Goal: Navigation & Orientation: Find specific page/section

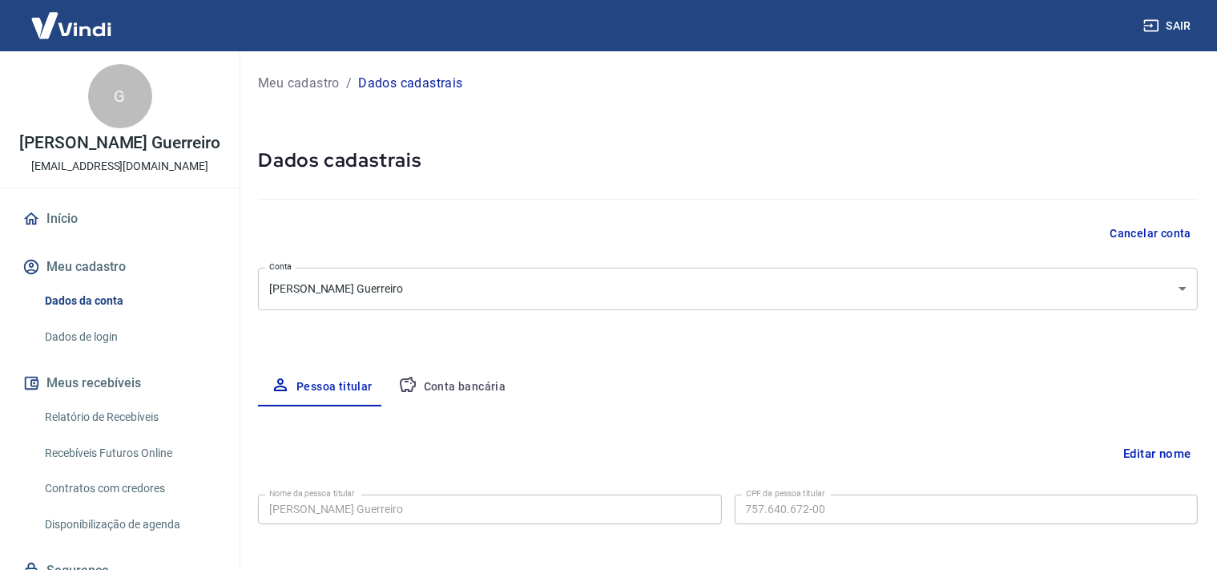
select select "PA"
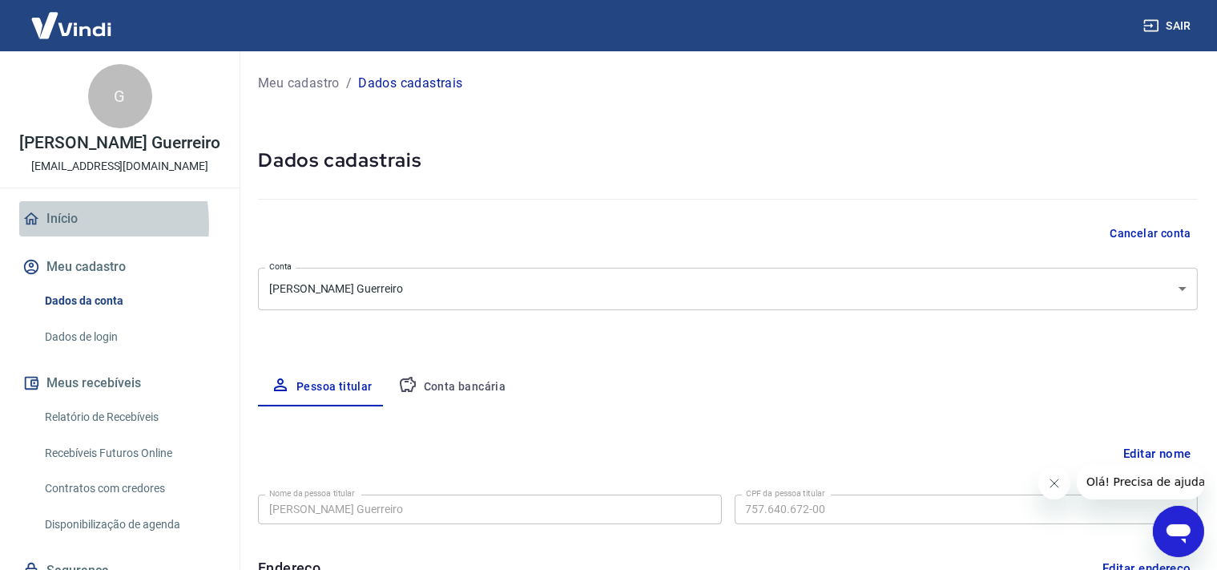
click at [56, 236] on link "Início" at bounding box center [119, 218] width 201 height 35
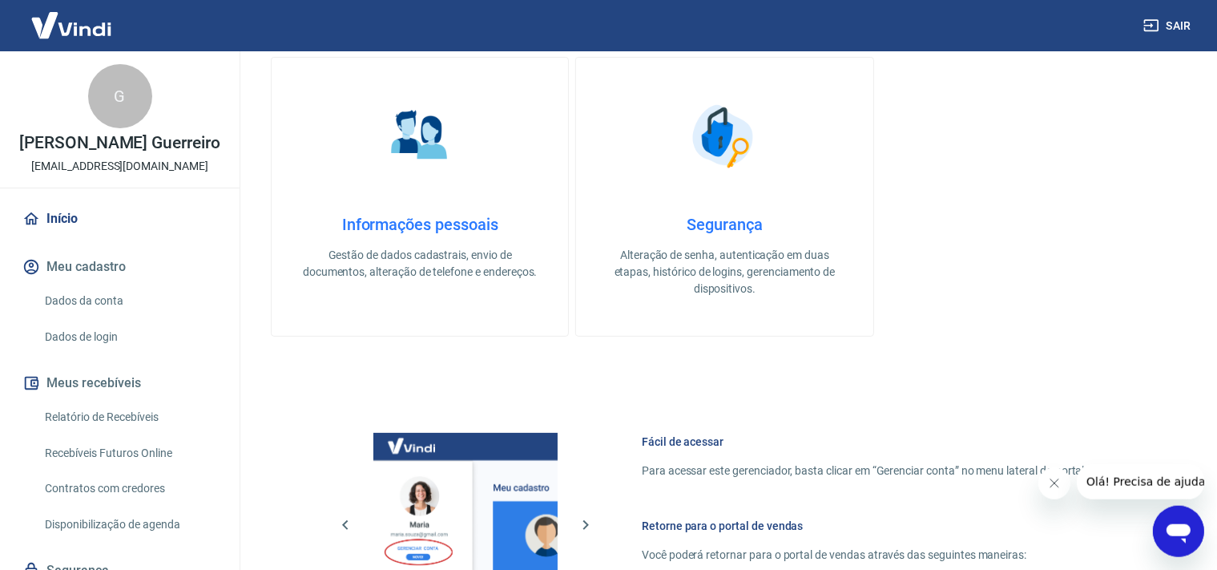
scroll to position [438, 0]
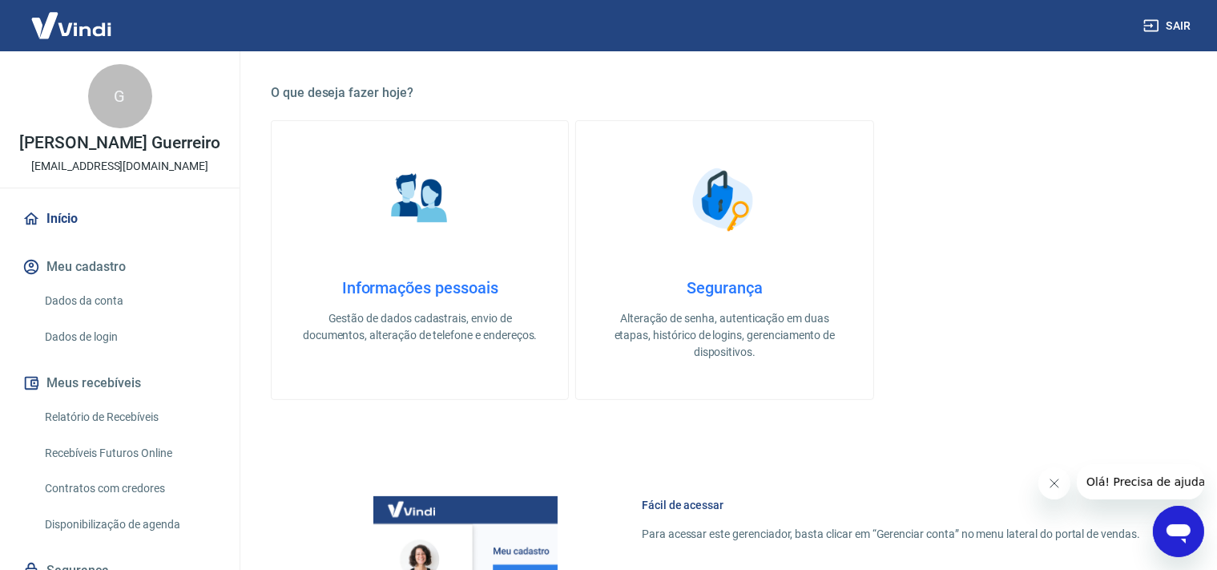
click at [434, 287] on h4 "Informações pessoais" at bounding box center [419, 287] width 245 height 19
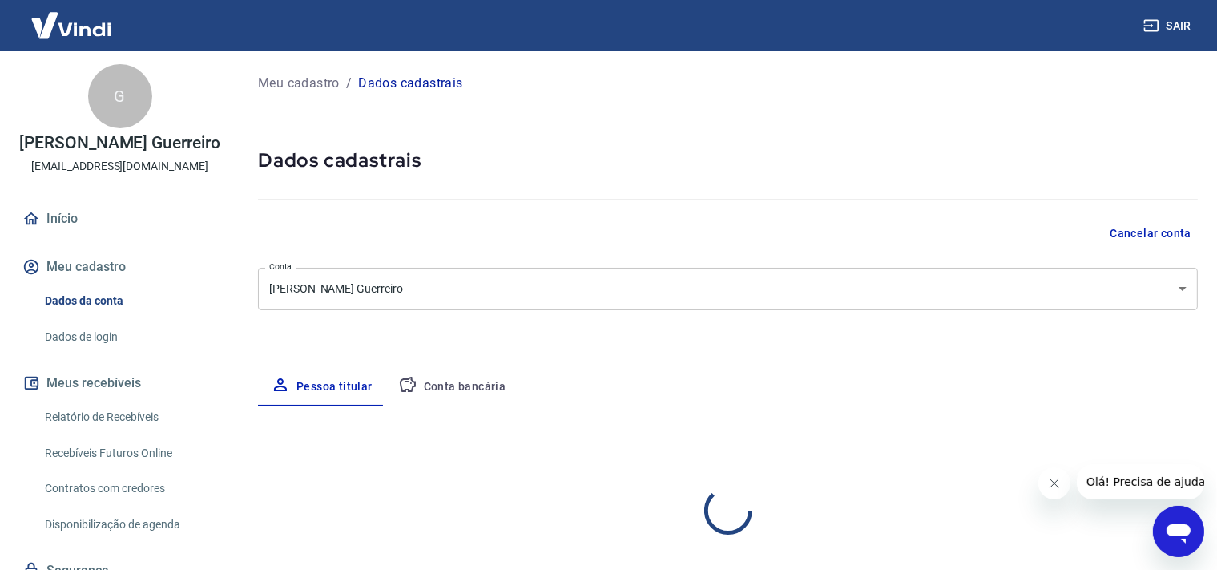
select select "PA"
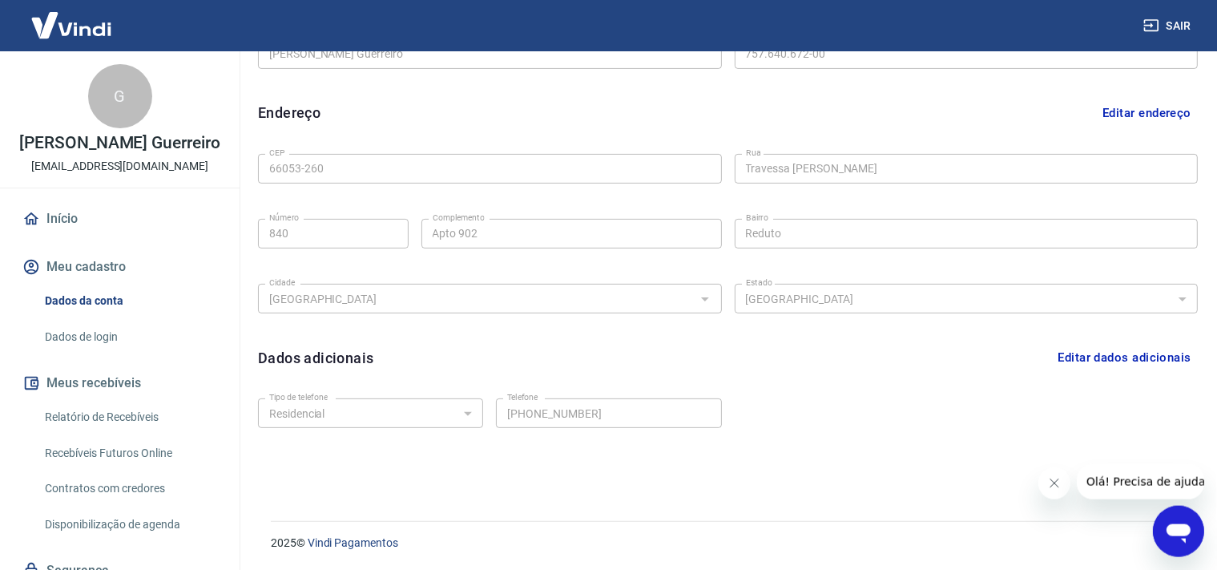
scroll to position [455, 0]
click at [71, 231] on link "Início" at bounding box center [119, 218] width 201 height 35
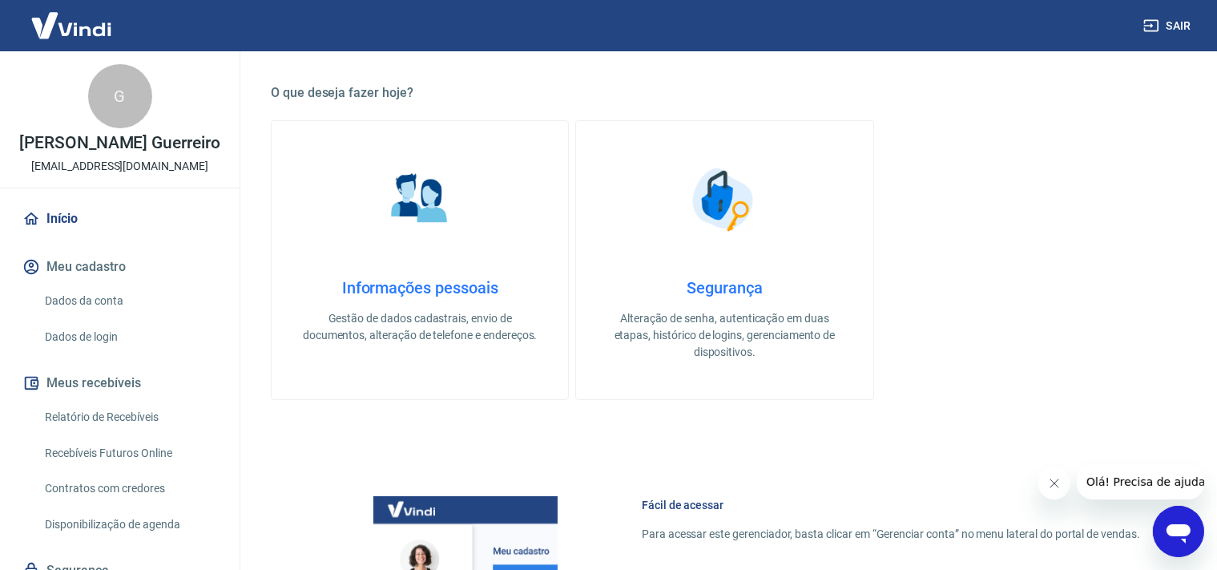
scroll to position [83, 0]
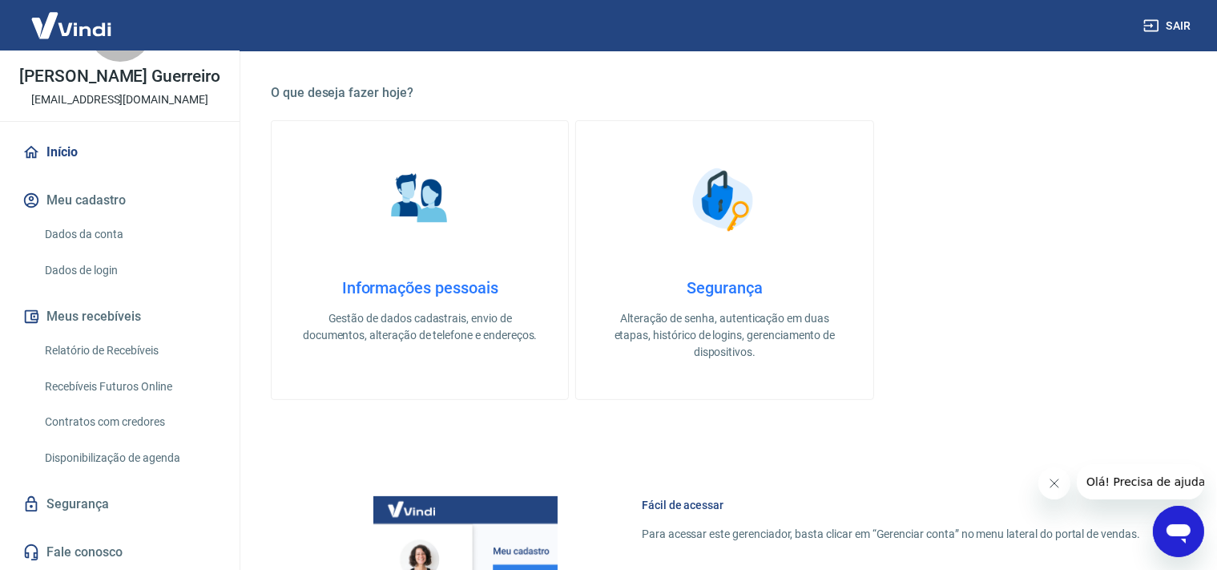
click at [162, 316] on button "Meus recebíveis" at bounding box center [119, 316] width 201 height 35
click at [125, 314] on button "Meus recebíveis" at bounding box center [119, 316] width 201 height 35
click at [106, 356] on link "Relatório de Recebíveis" at bounding box center [129, 350] width 182 height 33
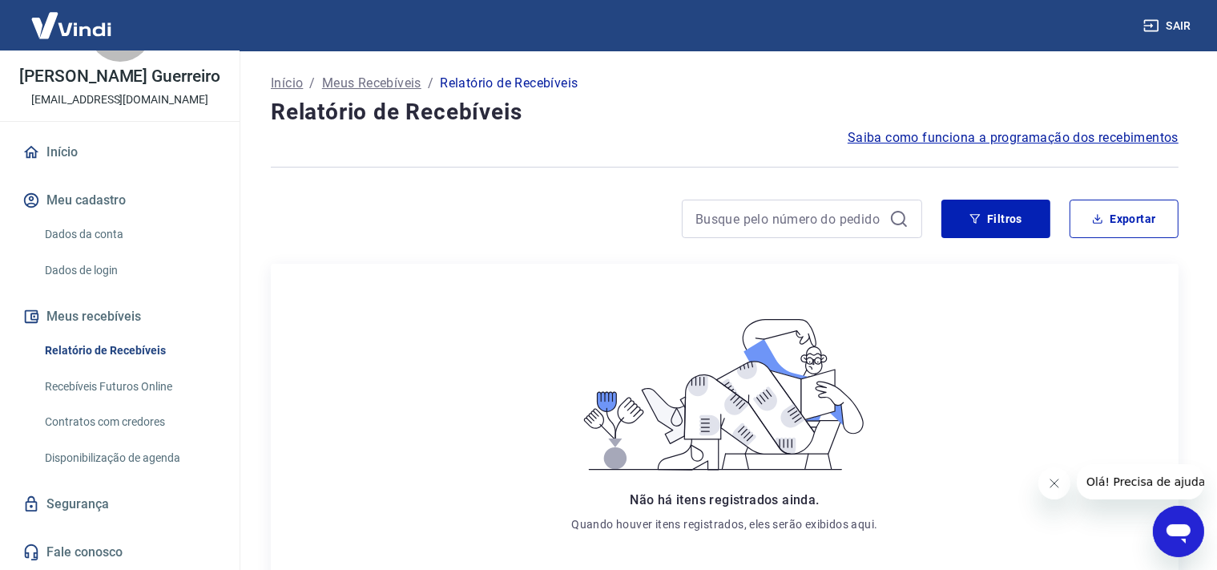
click at [83, 425] on link "Contratos com credores" at bounding box center [129, 421] width 182 height 33
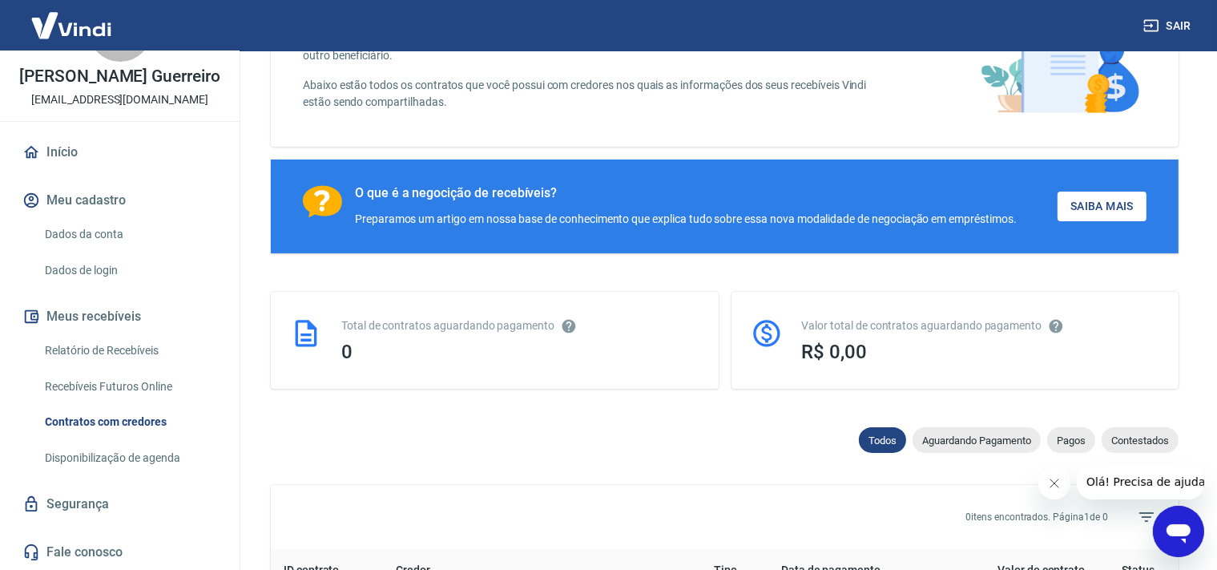
scroll to position [169, 0]
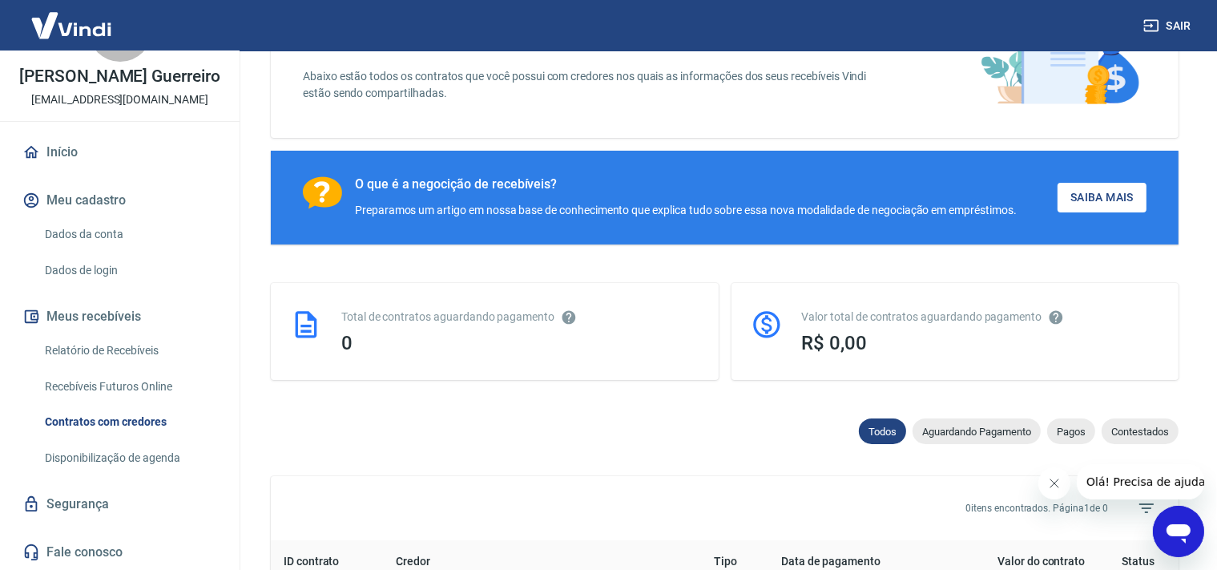
click at [79, 549] on link "Fale conosco" at bounding box center [119, 551] width 201 height 35
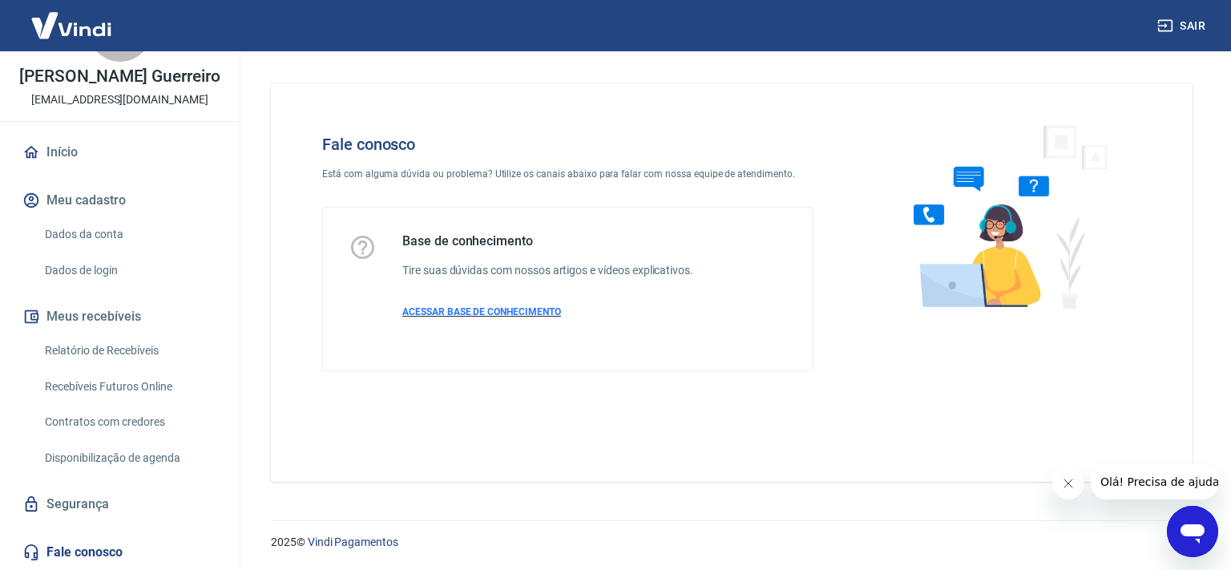
click at [486, 315] on span "ACESSAR BASE DE CONHECIMENTO" at bounding box center [481, 311] width 159 height 11
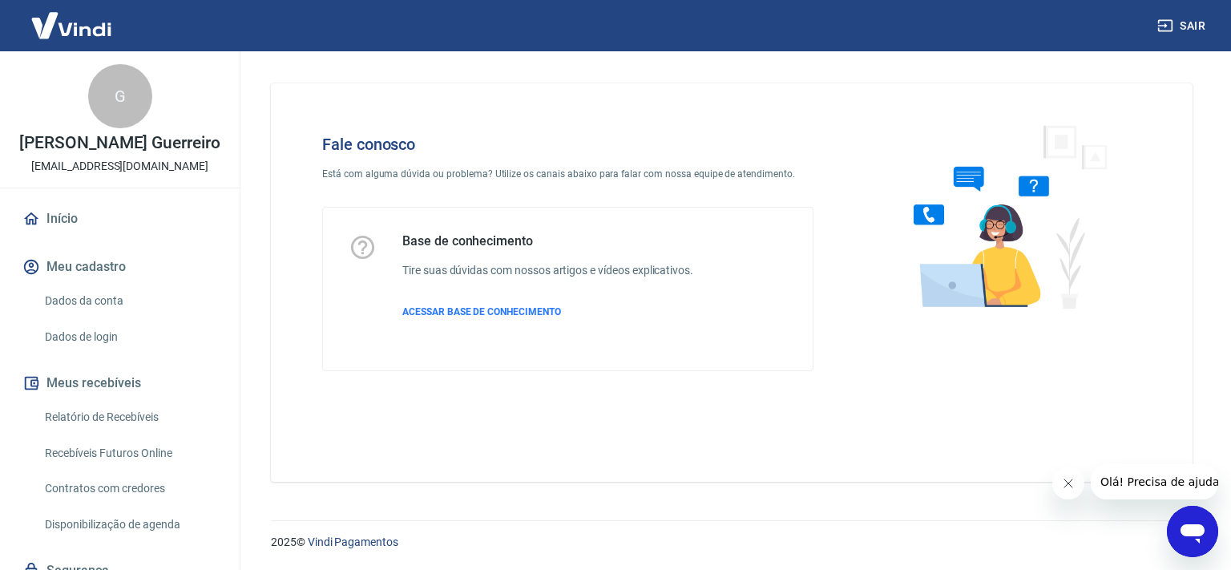
click at [64, 231] on link "Início" at bounding box center [119, 218] width 201 height 35
